Goal: Obtain resource: Download file/media

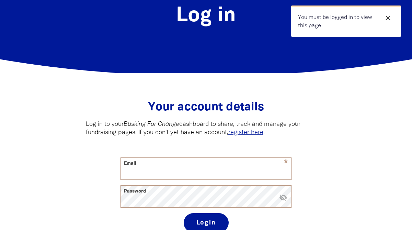
scroll to position [63, 0]
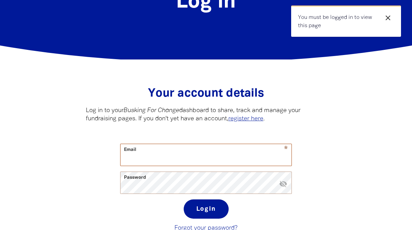
click at [166, 158] on input "Email" at bounding box center [206, 155] width 171 height 22
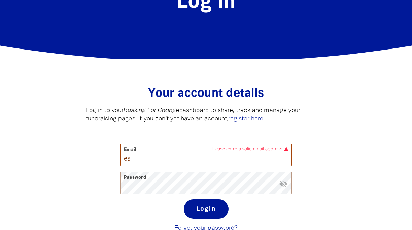
type input "e"
paste input "[EMAIL_ADDRESS][DOMAIN_NAME]"
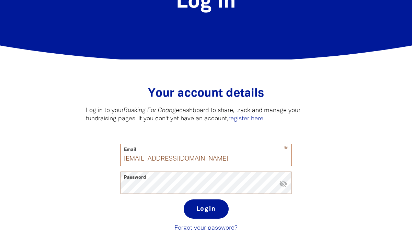
type input "[EMAIL_ADDRESS][DOMAIN_NAME]"
click at [184, 199] on button "Login" at bounding box center [206, 208] width 45 height 19
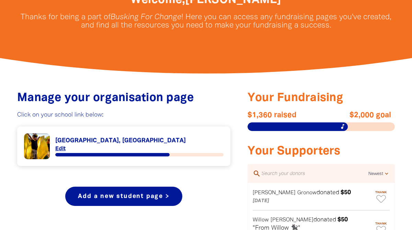
scroll to position [187, 0]
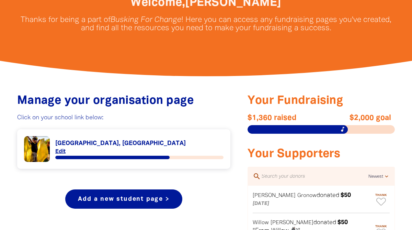
click at [122, 154] on link "Link to [GEOGRAPHIC_DATA], [GEOGRAPHIC_DATA]" at bounding box center [124, 149] width 200 height 26
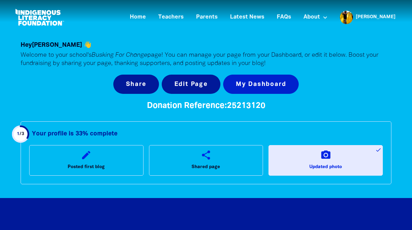
click at [269, 86] on link "My Dashboard" at bounding box center [261, 84] width 76 height 19
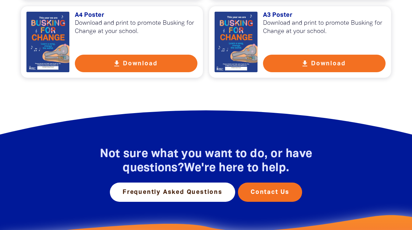
scroll to position [1261, 0]
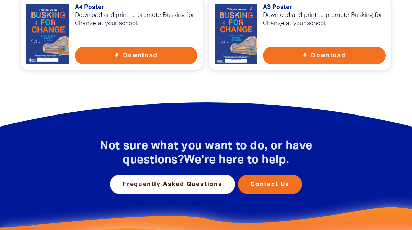
click at [152, 59] on button "get_app Download" at bounding box center [136, 56] width 123 height 18
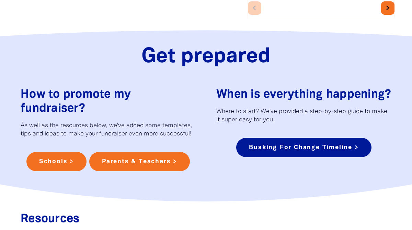
scroll to position [503, 0]
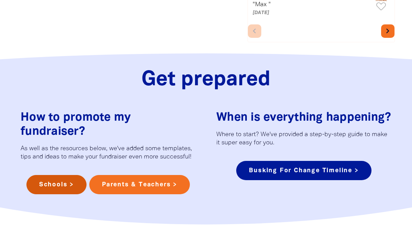
click at [45, 187] on link "Schools >" at bounding box center [56, 184] width 60 height 19
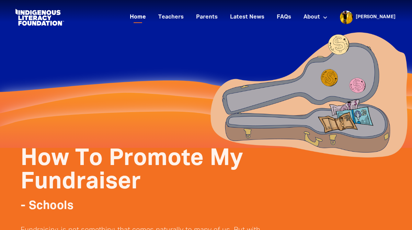
click at [150, 15] on link "Home" at bounding box center [138, 17] width 24 height 11
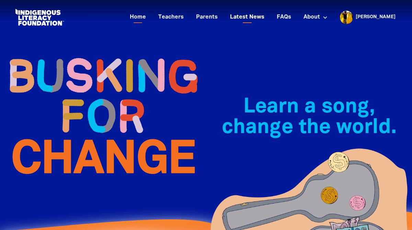
click at [269, 13] on link "Latest News" at bounding box center [247, 17] width 43 height 11
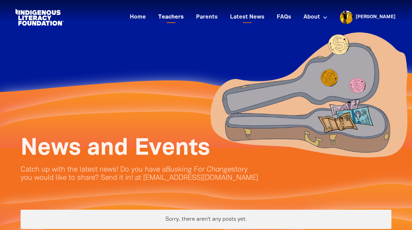
click at [188, 18] on link "Teachers" at bounding box center [171, 17] width 34 height 11
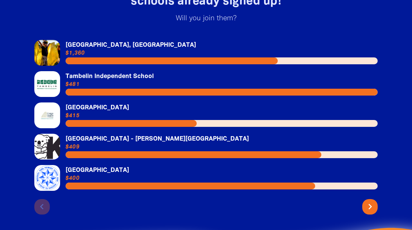
scroll to position [1566, 0]
